Goal: Find specific page/section: Find specific page/section

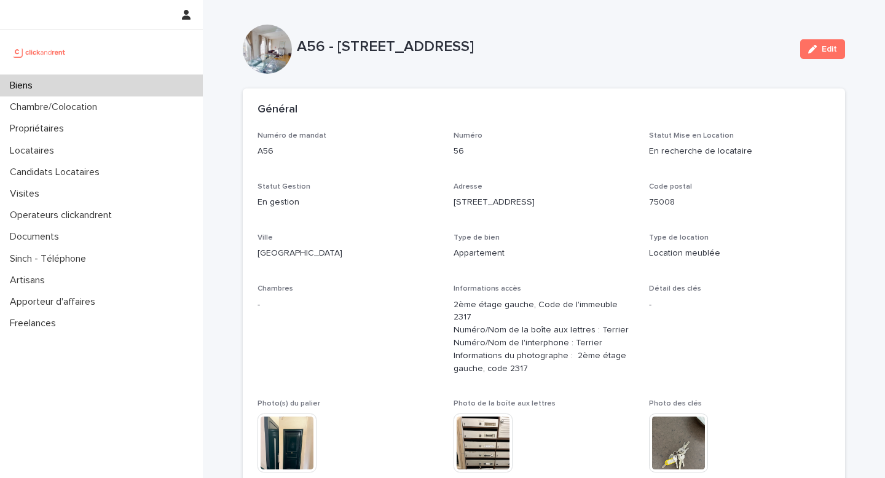
click at [22, 77] on div "Biens" at bounding box center [101, 86] width 203 height 22
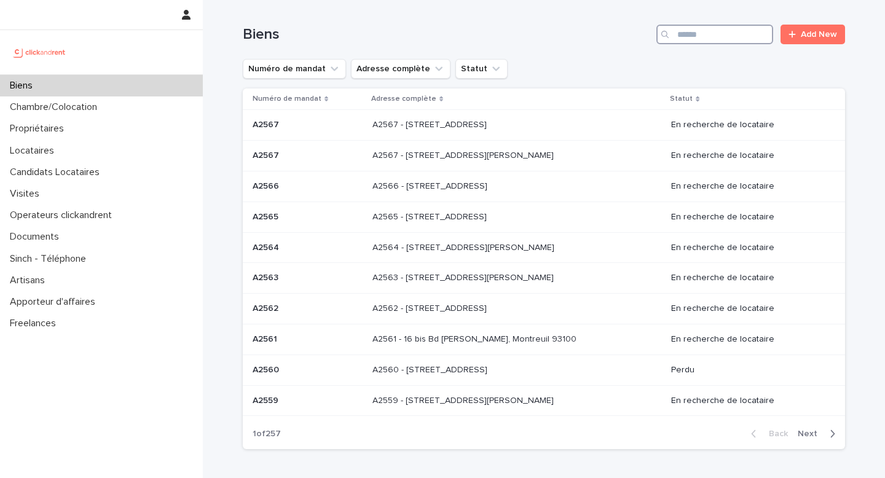
click at [703, 37] on input "Search" at bounding box center [714, 35] width 117 height 20
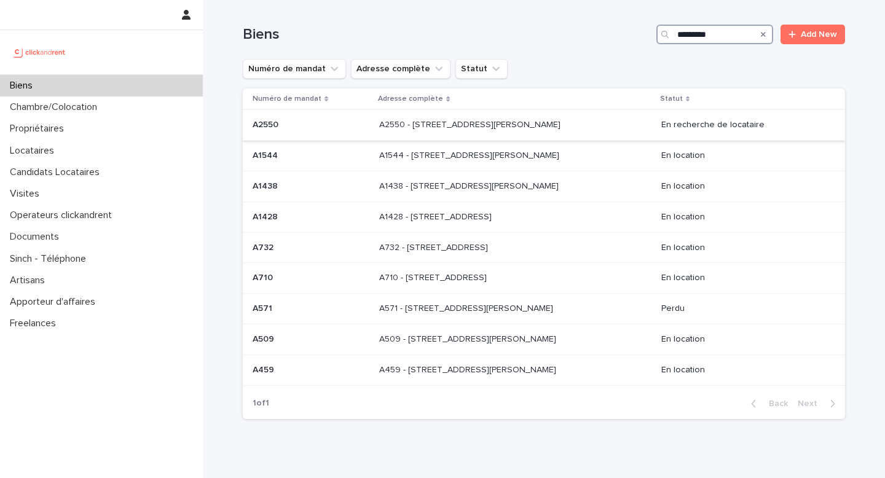
type input "*********"
click at [530, 128] on p "A2550 - [STREET_ADDRESS][PERSON_NAME]" at bounding box center [471, 123] width 184 height 13
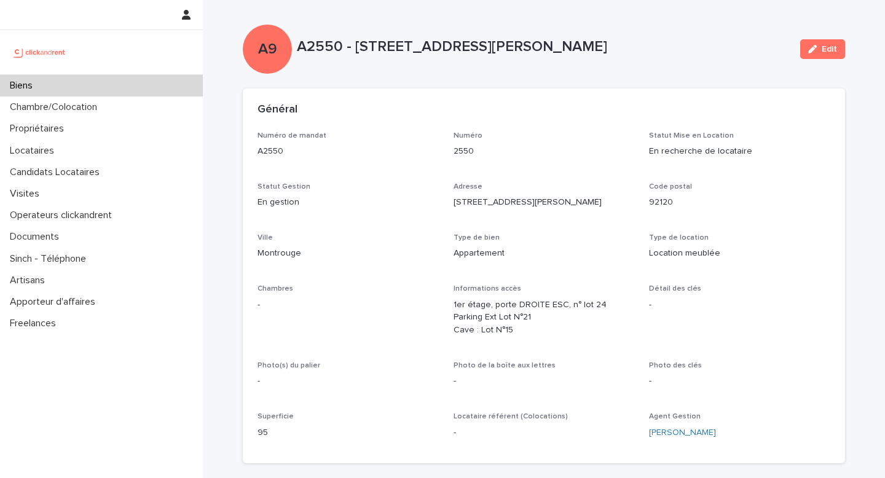
drag, startPoint x: 299, startPoint y: 43, endPoint x: 610, endPoint y: 51, distance: 311.5
click at [611, 51] on p "A2550 - [STREET_ADDRESS][PERSON_NAME]" at bounding box center [543, 47] width 493 height 18
copy p "A2550 - [STREET_ADDRESS][PERSON_NAME]"
click at [63, 78] on div "Biens" at bounding box center [101, 86] width 203 height 22
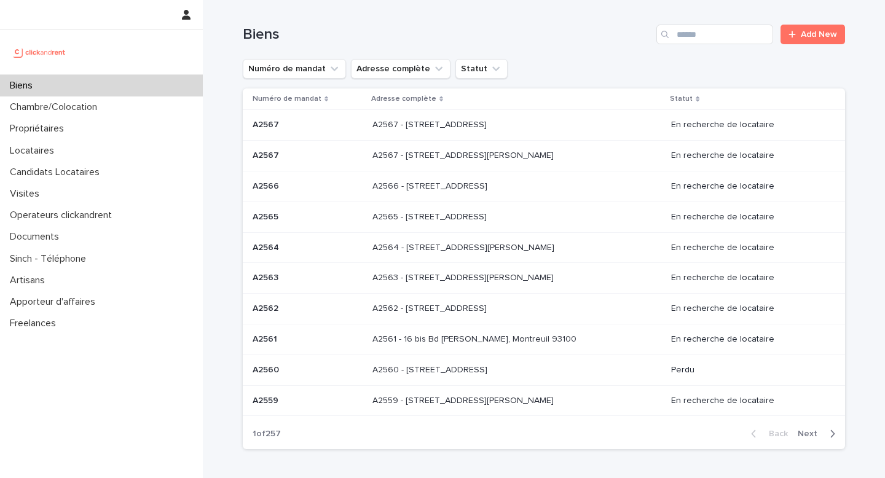
click at [806, 432] on span "Next" at bounding box center [810, 433] width 27 height 9
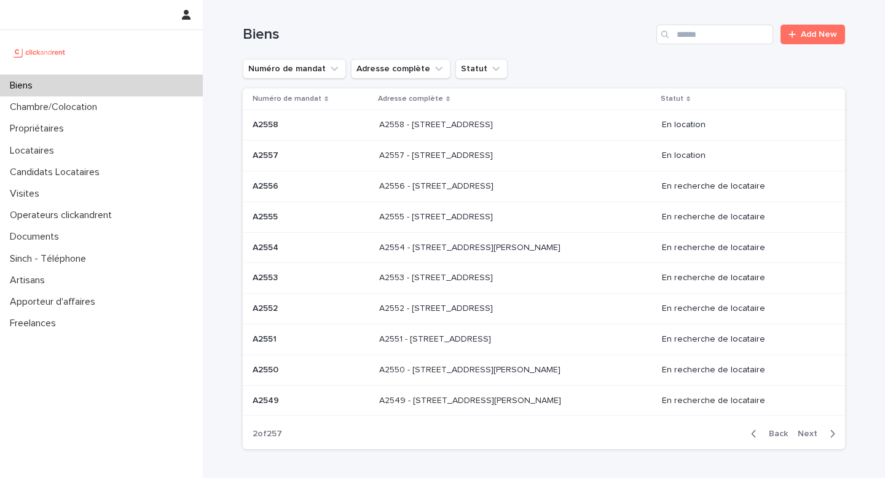
click at [279, 244] on p "A2554" at bounding box center [266, 246] width 28 height 13
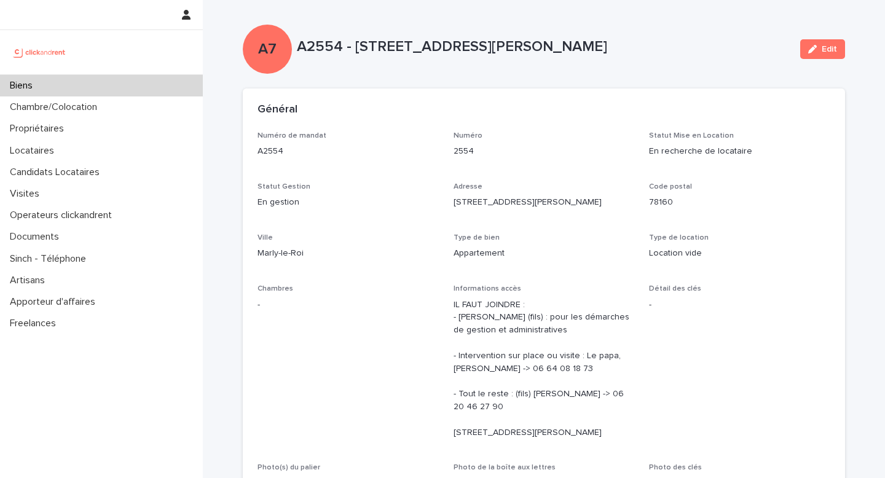
drag, startPoint x: 298, startPoint y: 46, endPoint x: 644, endPoint y: 41, distance: 346.5
click at [644, 41] on p "A2554 - [STREET_ADDRESS][PERSON_NAME]" at bounding box center [543, 47] width 493 height 18
copy p "A2554 - [STREET_ADDRESS][PERSON_NAME]"
click at [33, 84] on p "Biens" at bounding box center [23, 86] width 37 height 12
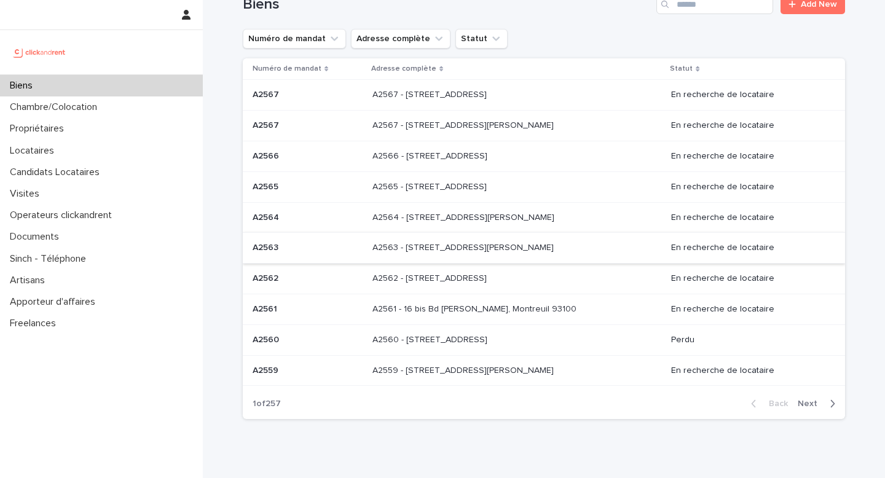
scroll to position [31, 0]
click at [456, 275] on p "A2562 - [STREET_ADDRESS]" at bounding box center [430, 276] width 117 height 13
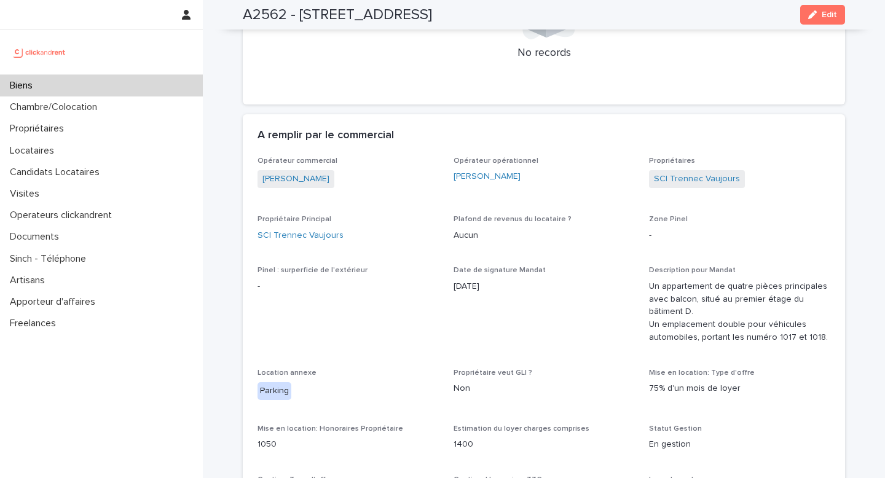
scroll to position [627, 0]
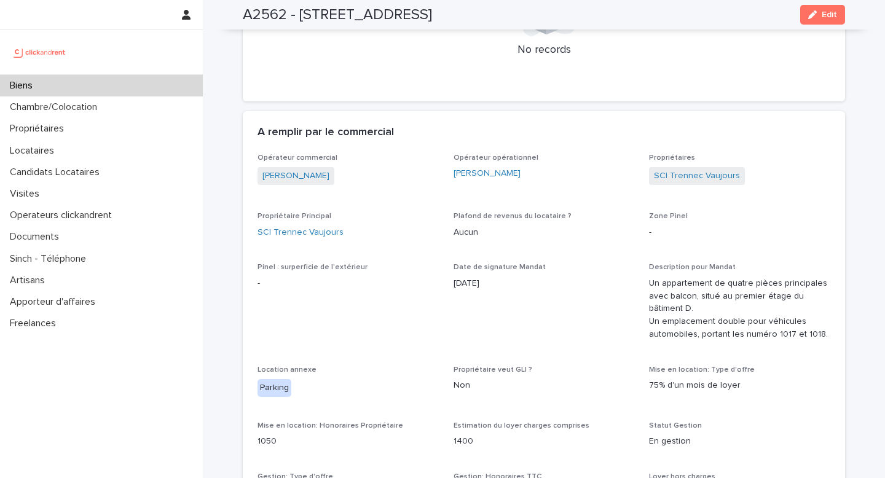
drag, startPoint x: 444, startPoint y: 287, endPoint x: 579, endPoint y: 287, distance: 134.5
click at [528, 324] on span "Date de signature Mandat [DATE]" at bounding box center [543, 306] width 181 height 87
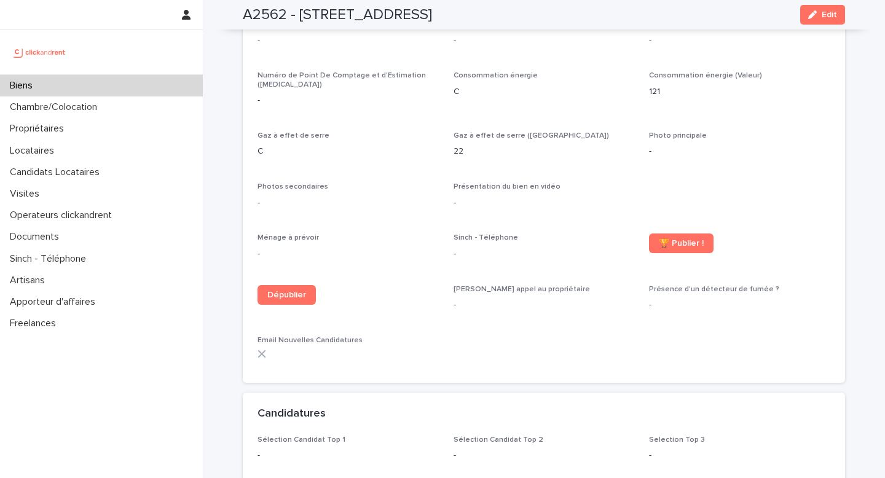
scroll to position [2615, 0]
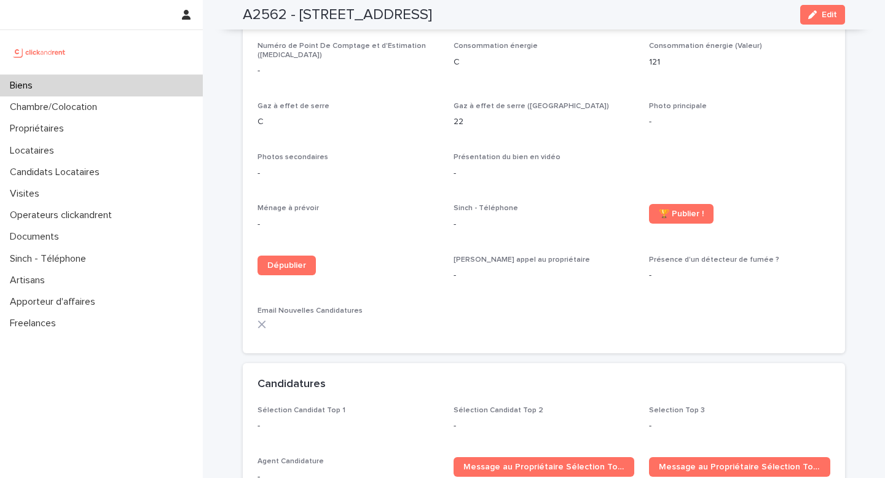
click at [534, 269] on p "-" at bounding box center [543, 275] width 181 height 13
